Goal: Information Seeking & Learning: Learn about a topic

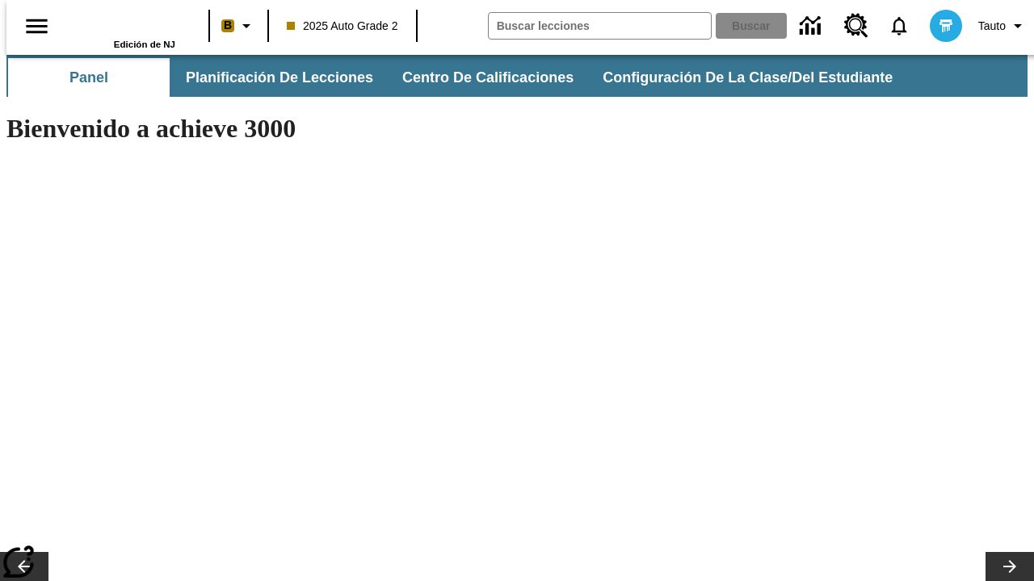
type input "-1"
click at [271, 78] on span "Planificación de lecciones" at bounding box center [280, 78] width 187 height 19
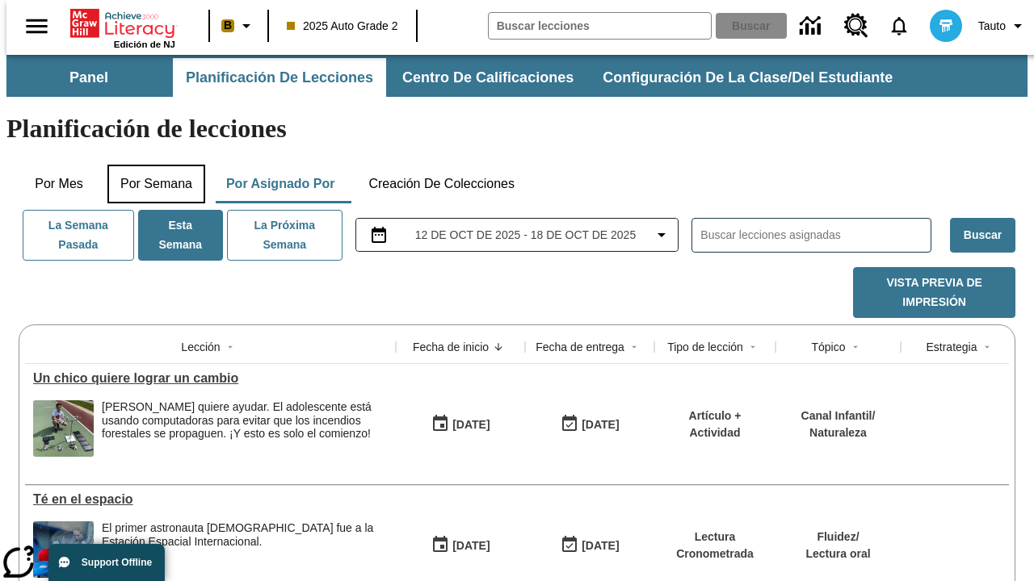
click at [151, 165] on button "Por semana" at bounding box center [156, 184] width 98 height 39
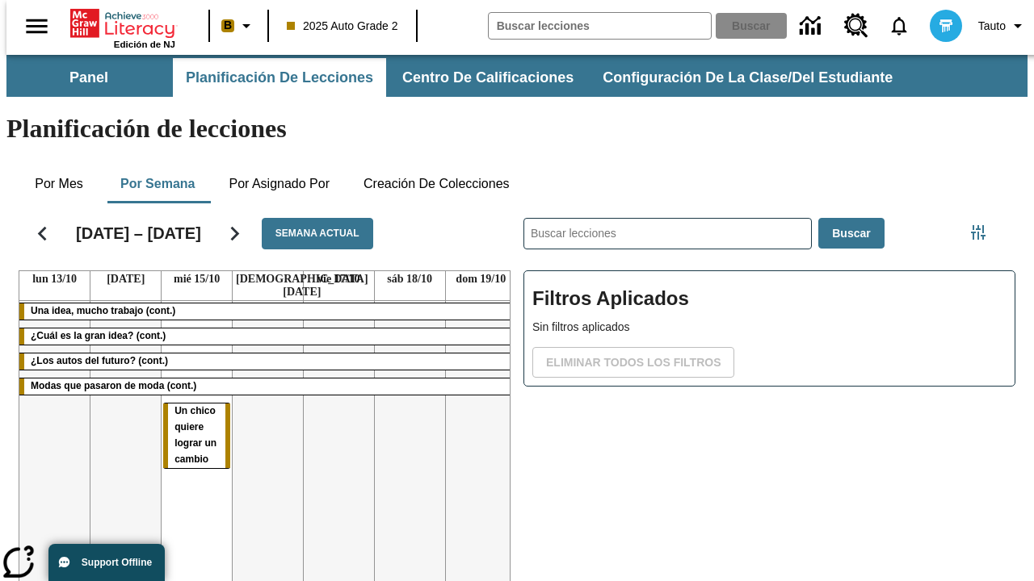
click at [474, 401] on tr "Una idea, mucho trabajo (cont.) ¿Cuál es la gran idea? (cont.) ¿Los autos del f…" at bounding box center [267, 475] width 497 height 348
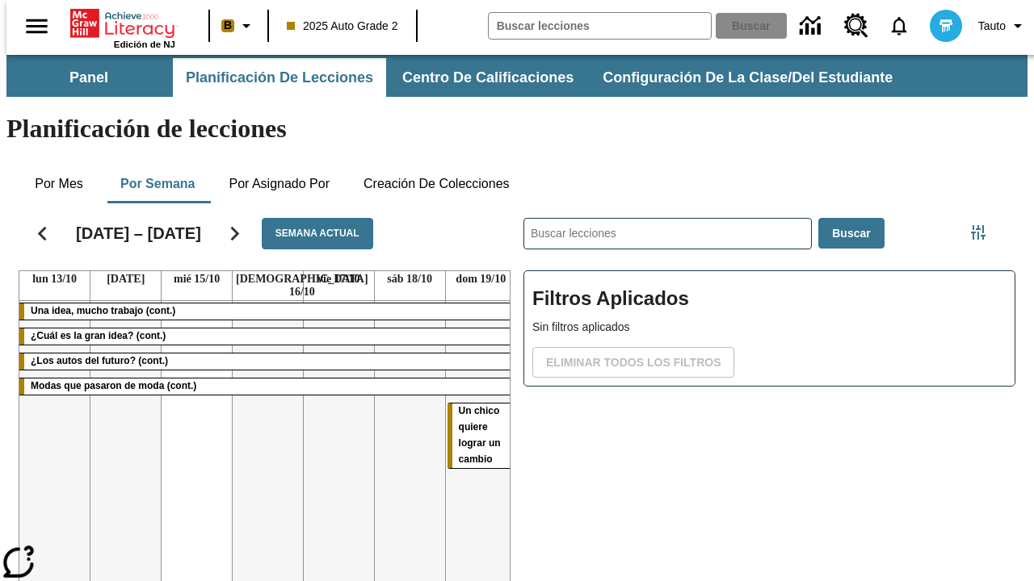
click at [472, 405] on span "Un chico quiere lograr un cambio" at bounding box center [480, 435] width 42 height 60
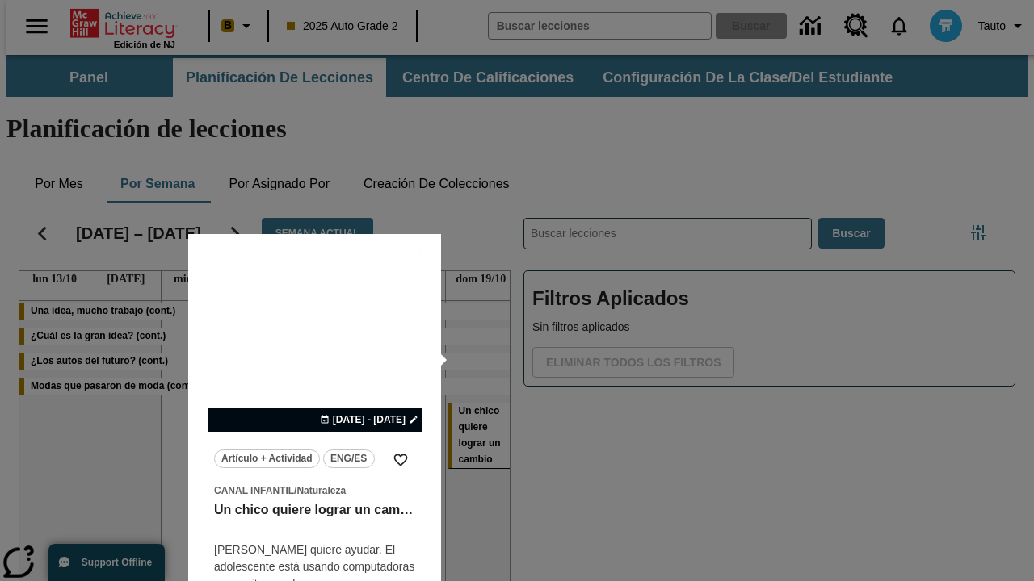
scroll to position [101, 0]
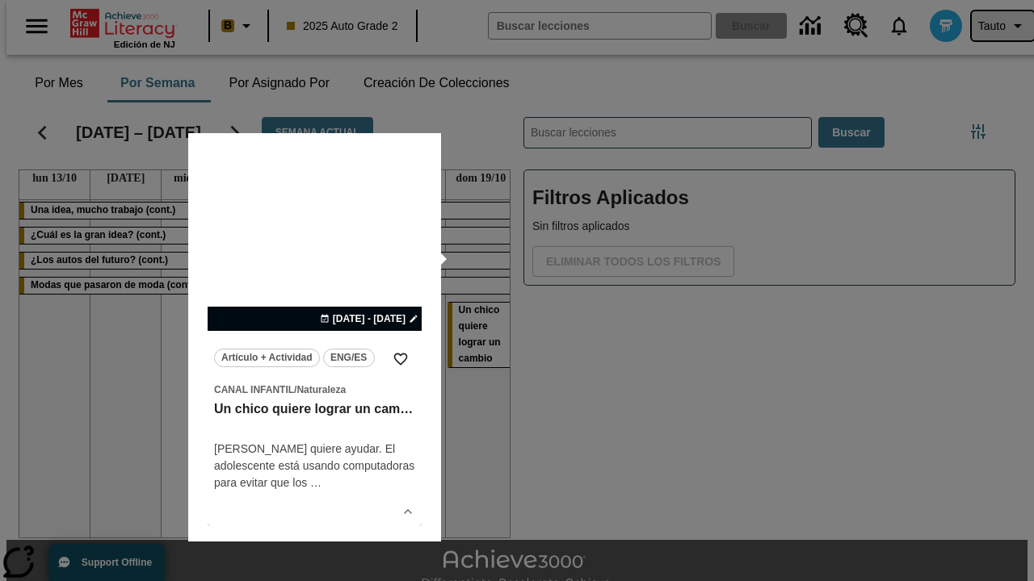
click at [994, 26] on span "Tauto" at bounding box center [991, 26] width 27 height 17
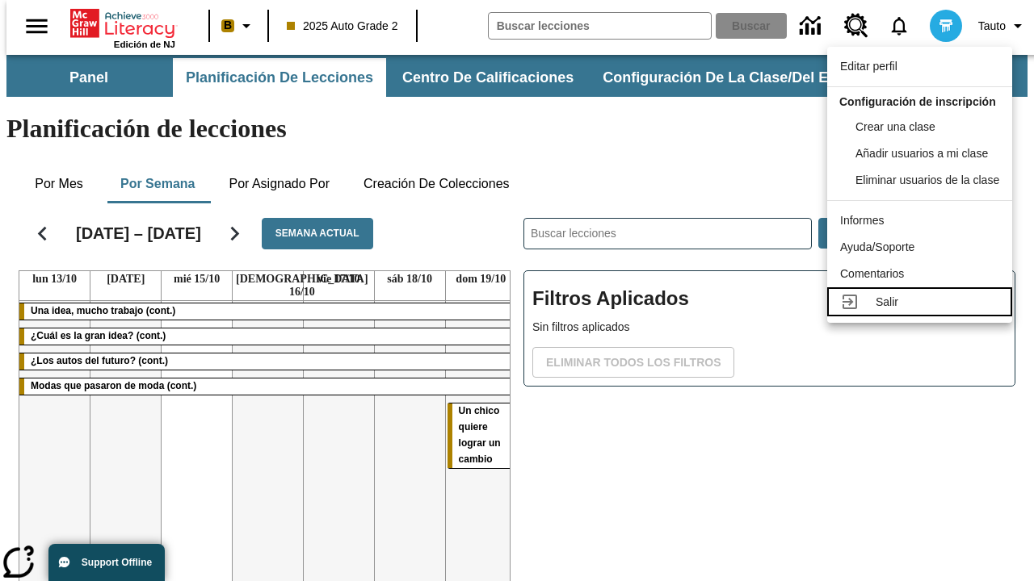
click at [924, 311] on div "Salir" at bounding box center [937, 302] width 124 height 17
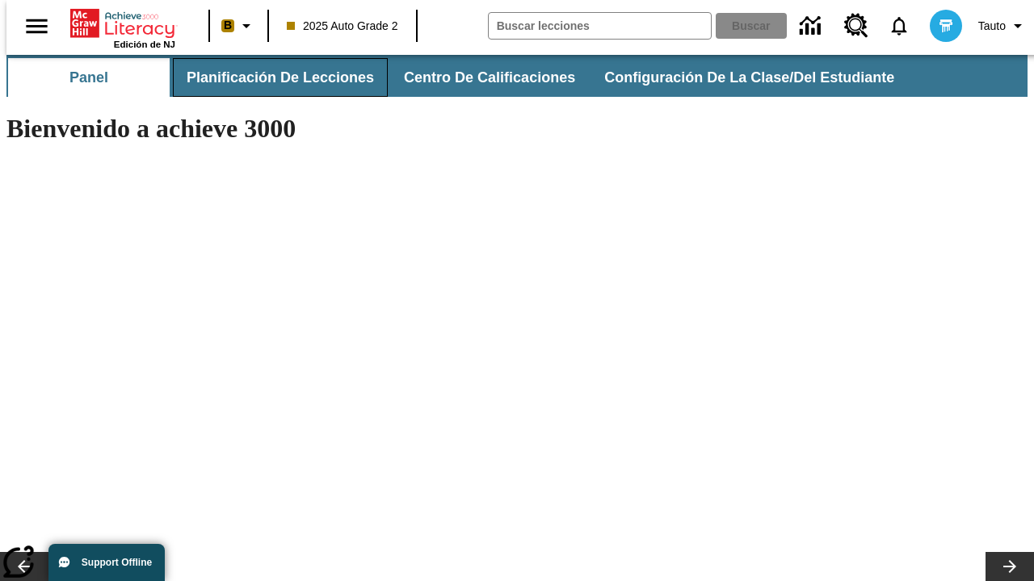
click at [271, 78] on span "Planificación de lecciones" at bounding box center [280, 78] width 187 height 19
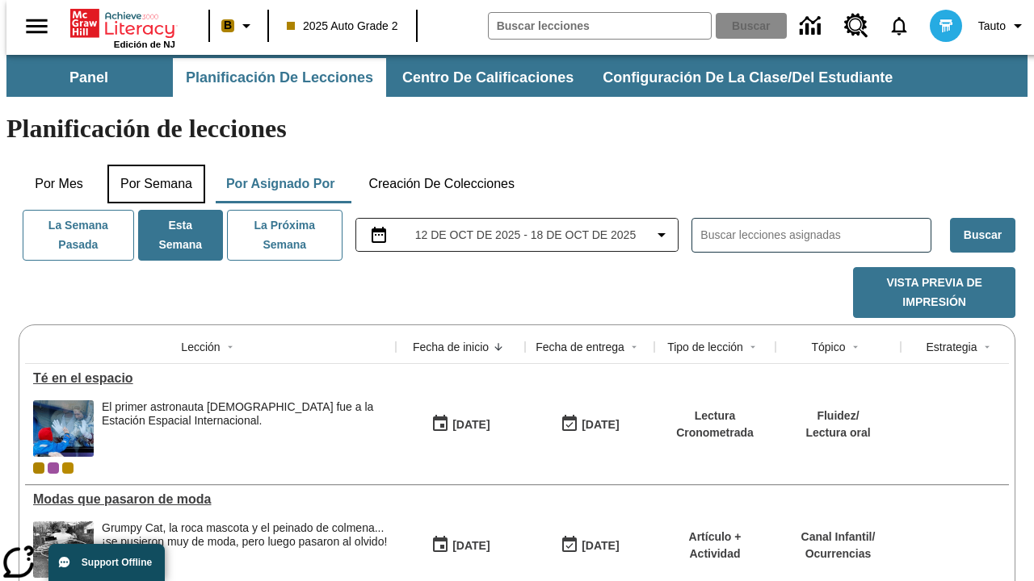
click at [151, 165] on button "Por semana" at bounding box center [156, 184] width 98 height 39
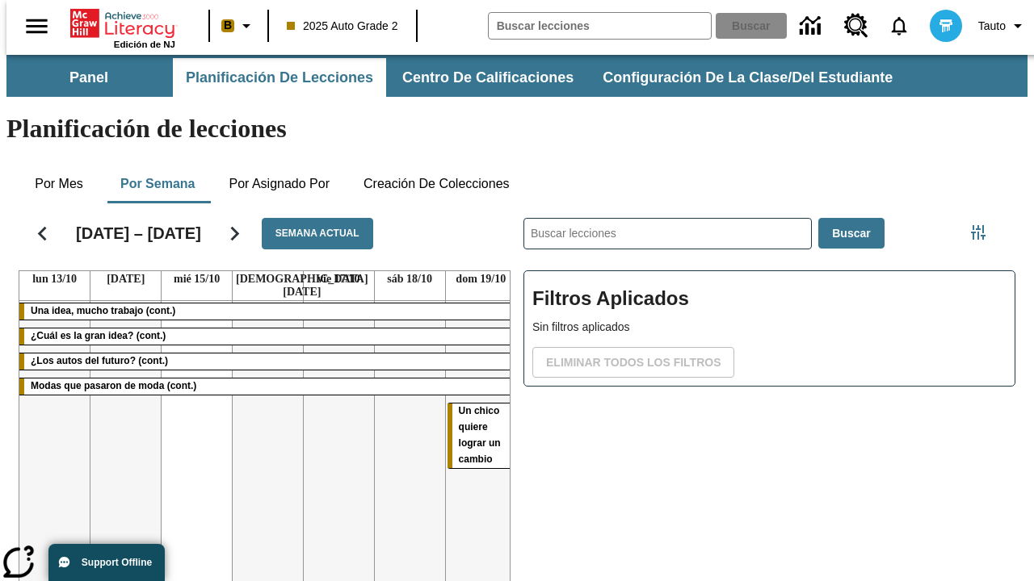
click at [190, 401] on tr "Una idea, mucho trabajo (cont.) ¿Cuál es la gran idea? (cont.) ¿Los autos del f…" at bounding box center [267, 475] width 497 height 348
